Goal: Task Accomplishment & Management: Manage account settings

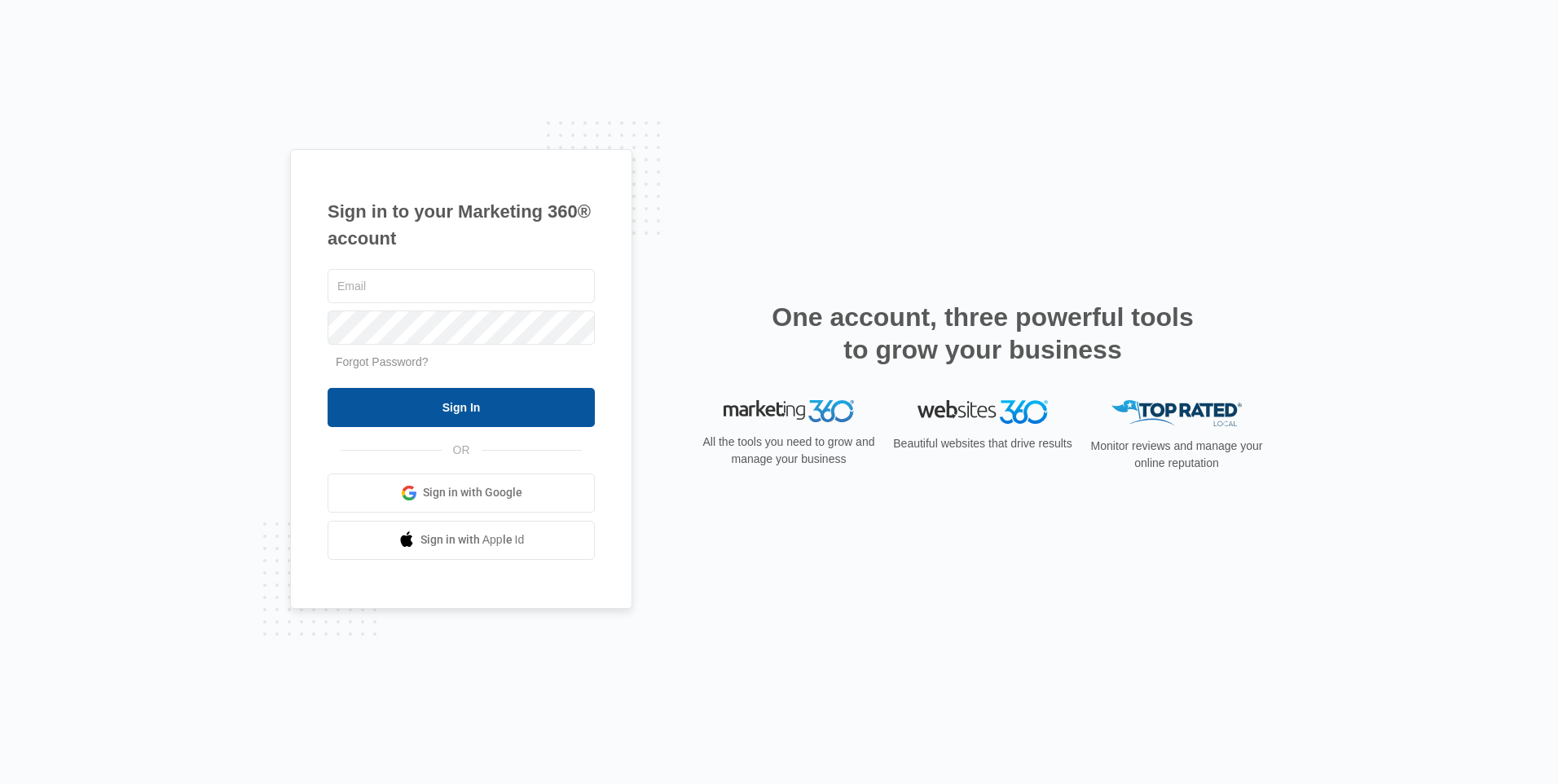
type input "[EMAIL_ADDRESS][DOMAIN_NAME]"
click at [446, 400] on input "Sign In" at bounding box center [461, 407] width 267 height 39
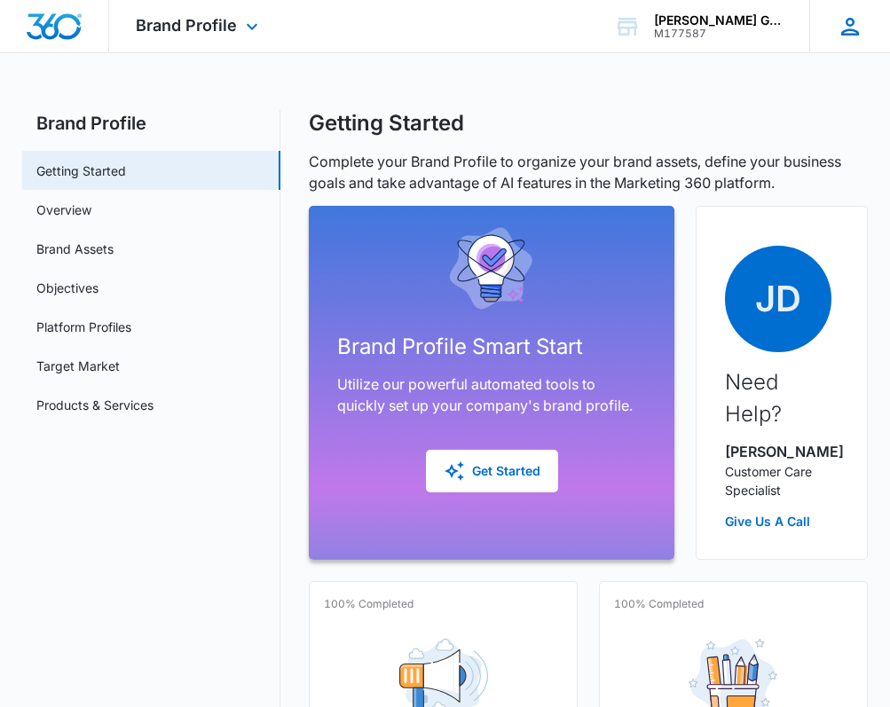
click at [853, 33] on icon at bounding box center [850, 27] width 18 height 18
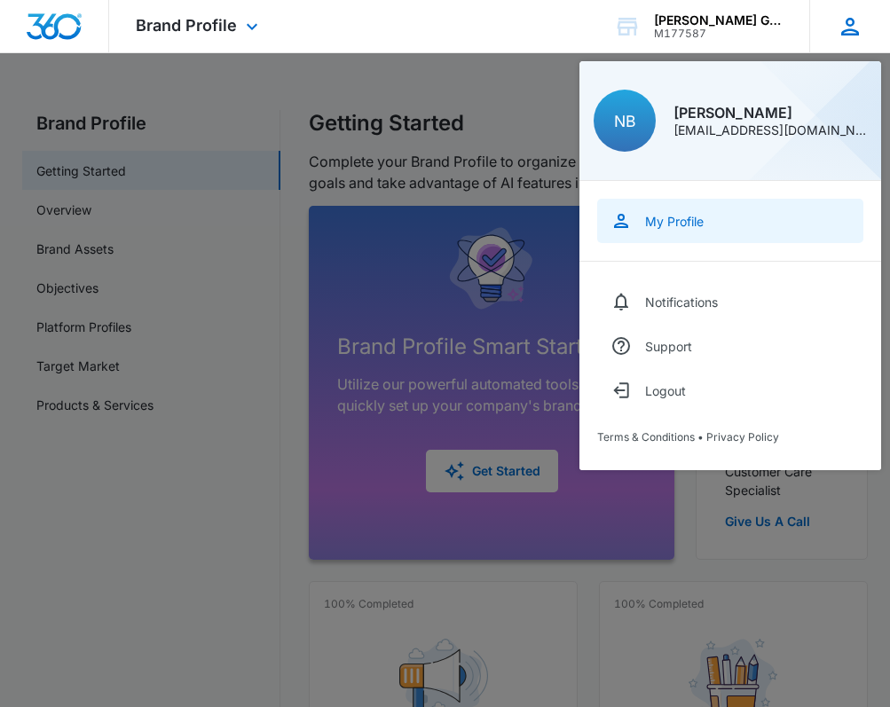
click at [670, 225] on div "My Profile" at bounding box center [674, 221] width 59 height 15
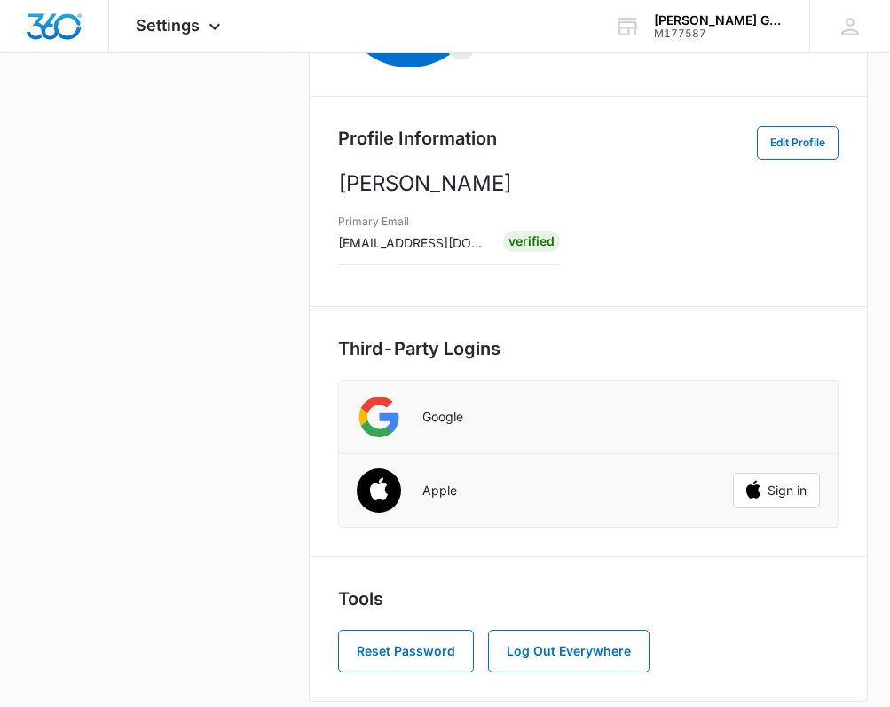
scroll to position [281, 0]
